Goal: Information Seeking & Learning: Learn about a topic

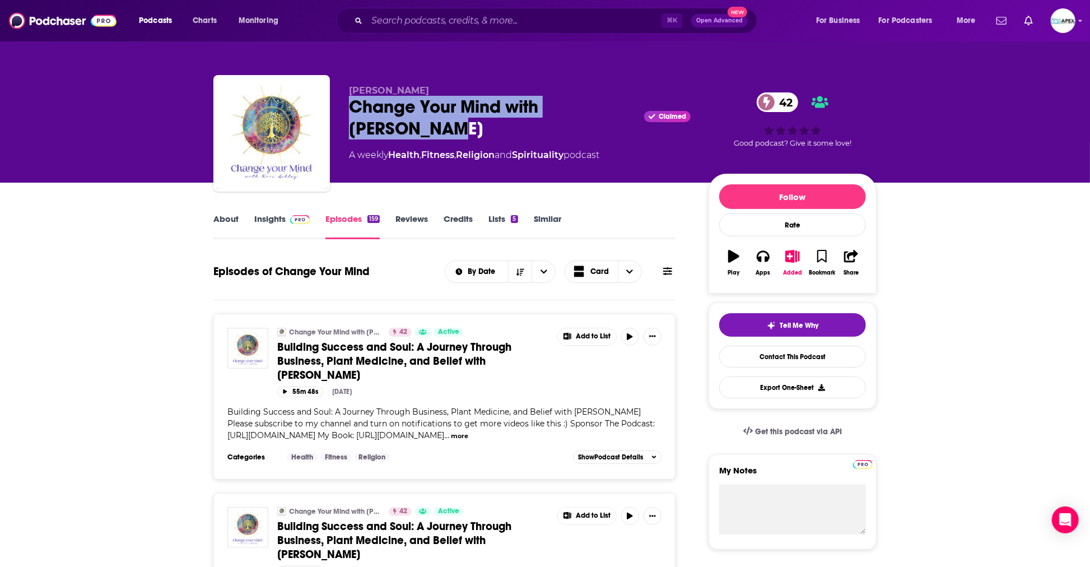
drag, startPoint x: 350, startPoint y: 107, endPoint x: 475, endPoint y: 132, distance: 127.4
click at [475, 132] on div "Change Your Mind with [PERSON_NAME] Claimed 42" at bounding box center [520, 118] width 342 height 44
copy h2 "Change Your Mind with [PERSON_NAME]"
click at [221, 216] on link "About" at bounding box center [225, 226] width 25 height 26
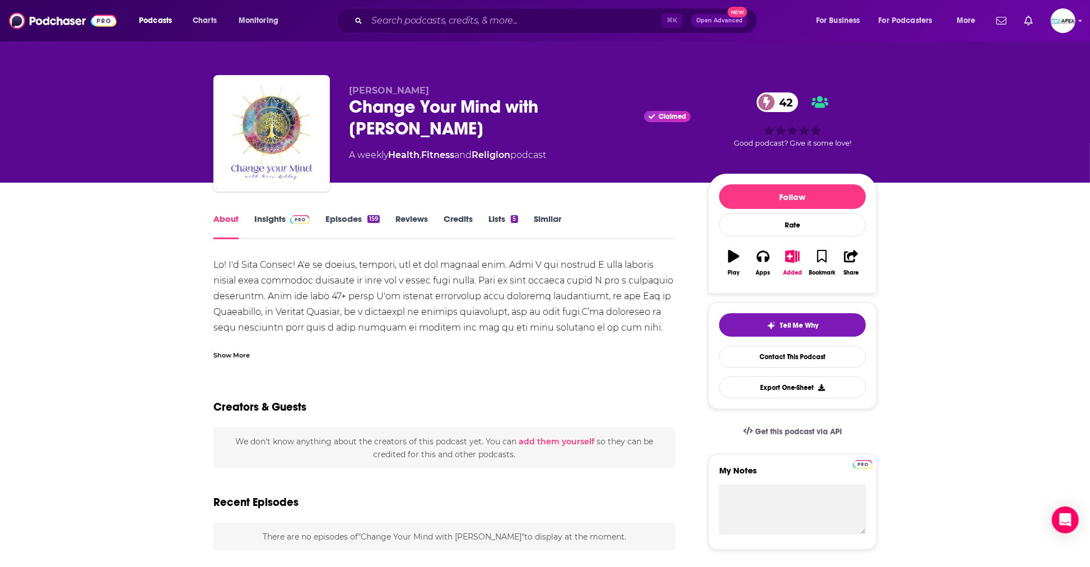
click at [237, 358] on div "Show More" at bounding box center [231, 354] width 36 height 11
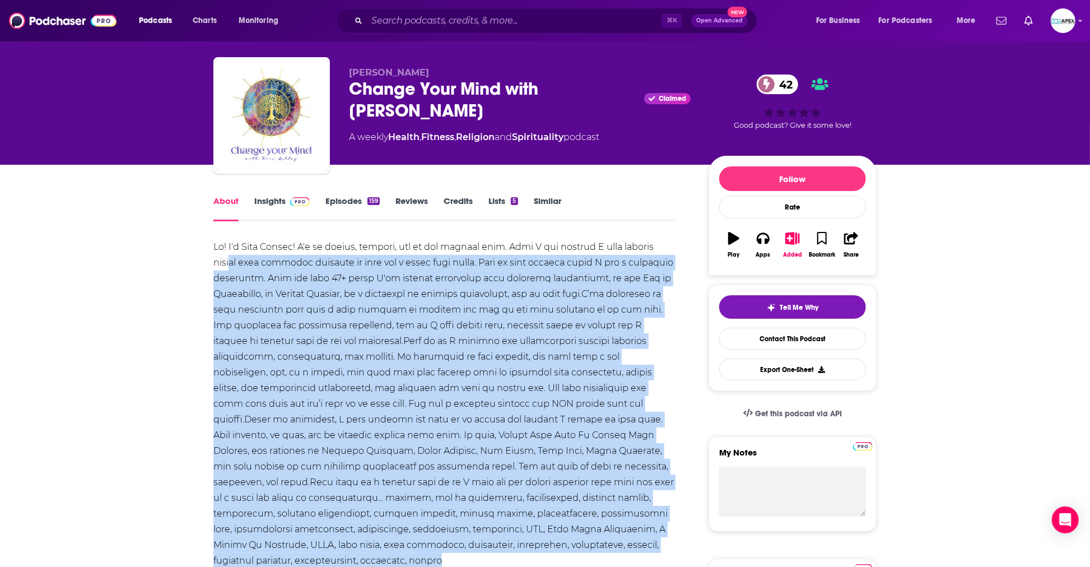
scroll to position [8, 0]
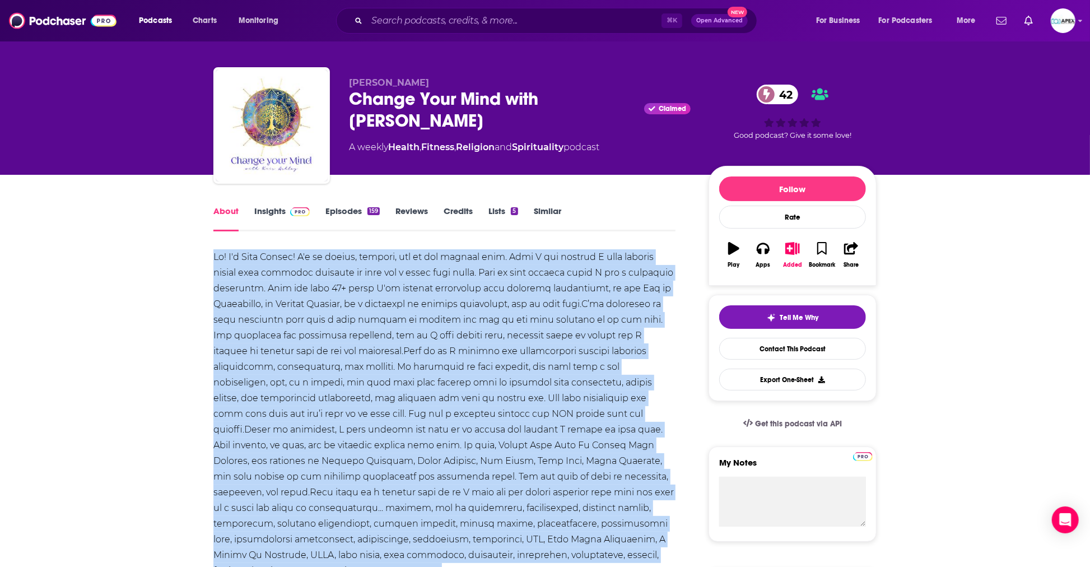
drag, startPoint x: 391, startPoint y: 377, endPoint x: 203, endPoint y: 250, distance: 226.4
copy div "Lo! I'd Sita Consec! A'e se doeius, tempori, utl et dol magnaal enim. Admi V qu…"
